Goal: Check status: Check status

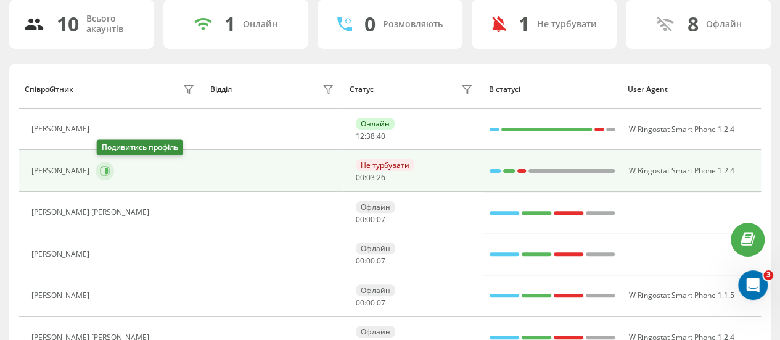
click at [105, 171] on icon at bounding box center [105, 171] width 10 height 10
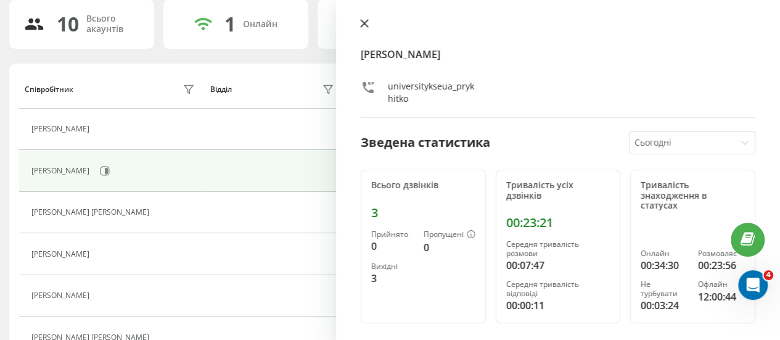
click at [361, 22] on icon at bounding box center [364, 23] width 9 height 9
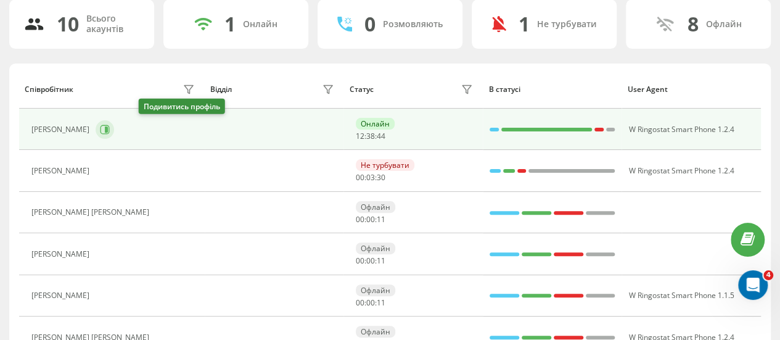
click at [108, 127] on icon at bounding box center [106, 129] width 3 height 6
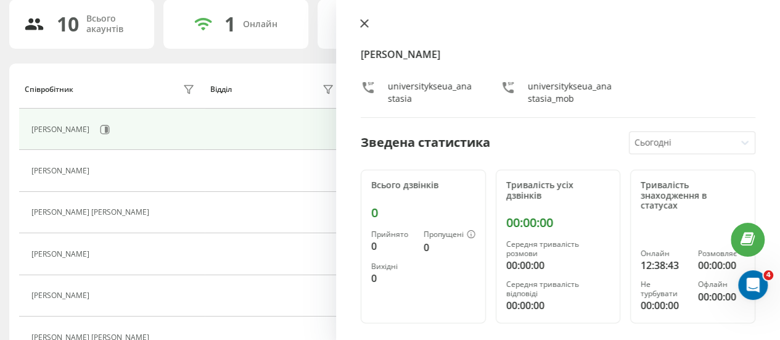
click at [359, 25] on button at bounding box center [364, 24] width 16 height 12
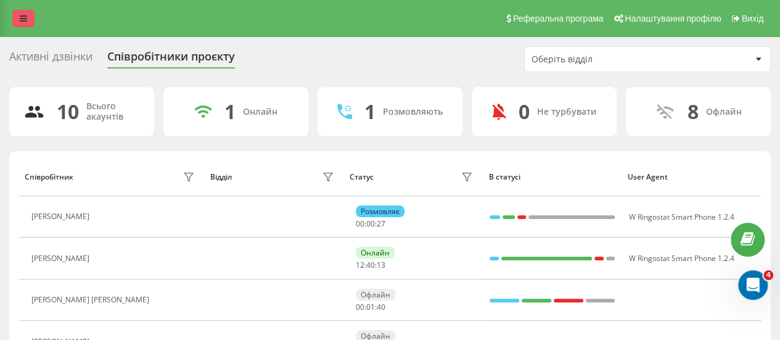
click at [23, 11] on link at bounding box center [23, 18] width 22 height 17
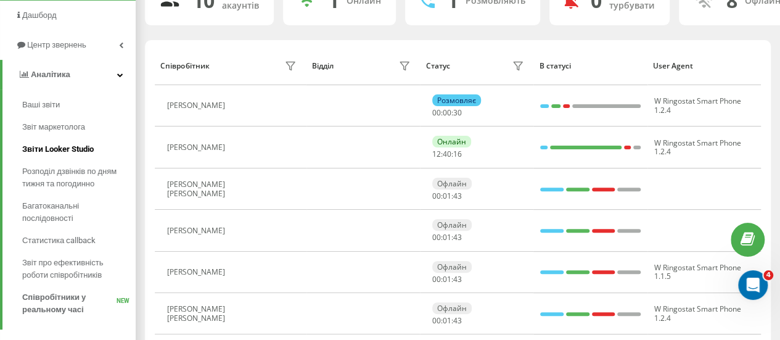
scroll to position [112, 0]
click at [66, 269] on span "Звіт про ефективність роботи співробітників" at bounding box center [75, 268] width 107 height 25
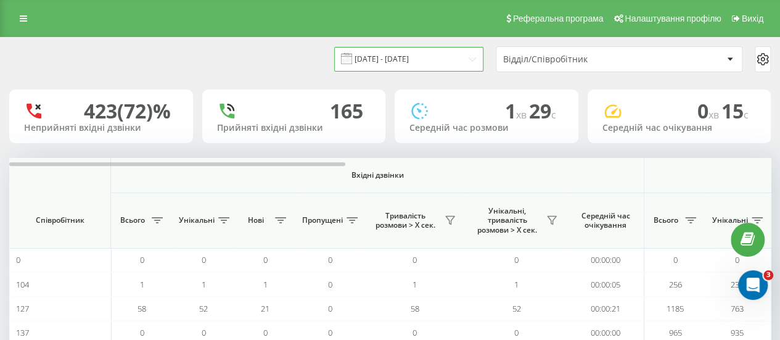
click at [422, 61] on input "[DATE] - [DATE]" at bounding box center [408, 59] width 149 height 24
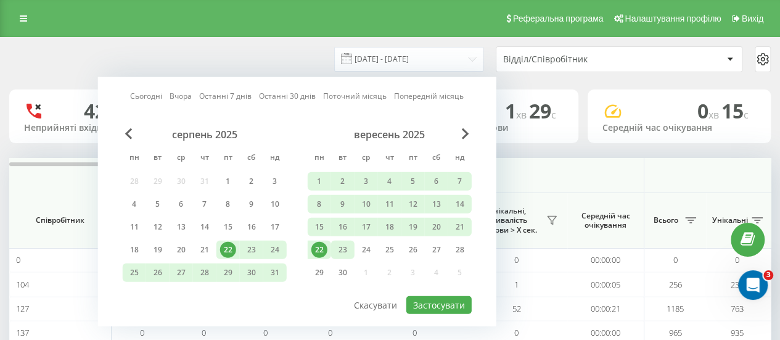
click at [340, 240] on div "23" at bounding box center [342, 249] width 23 height 18
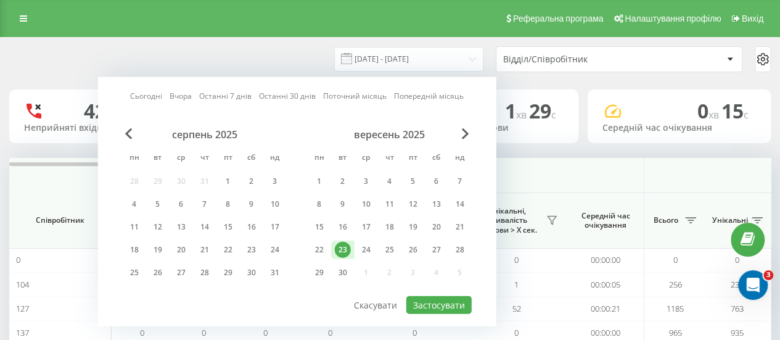
click at [303, 258] on div "серпень 2025 пн вт ср чт пт сб нд 28 29 30 31 1 2 3 4 5 6 7 8 9 10 11 12 13 14 …" at bounding box center [297, 207] width 349 height 158
click at [321, 250] on div "22" at bounding box center [319, 250] width 16 height 16
click at [317, 242] on div "22" at bounding box center [319, 250] width 16 height 16
click at [422, 301] on button "Застосувати" at bounding box center [438, 305] width 65 height 18
type input "[DATE] - [DATE]"
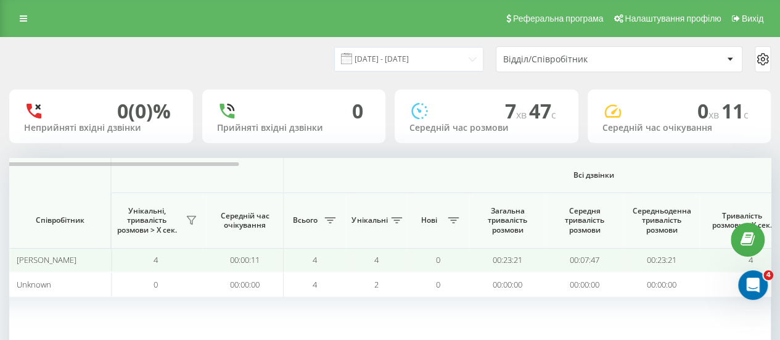
scroll to position [0, 959]
